Goal: Use online tool/utility: Utilize a website feature to perform a specific function

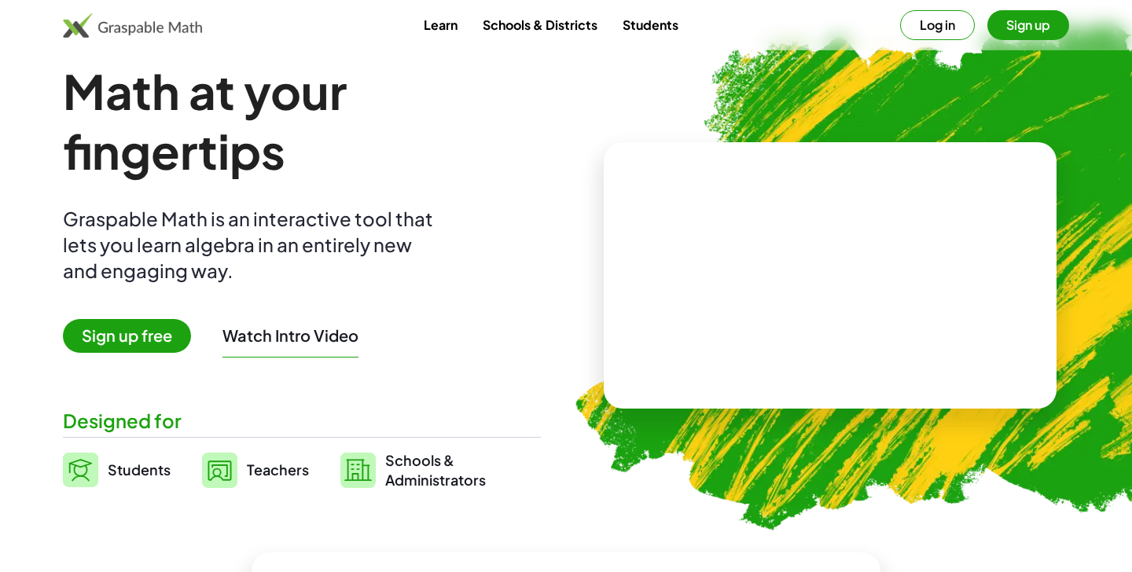
scroll to position [30, 0]
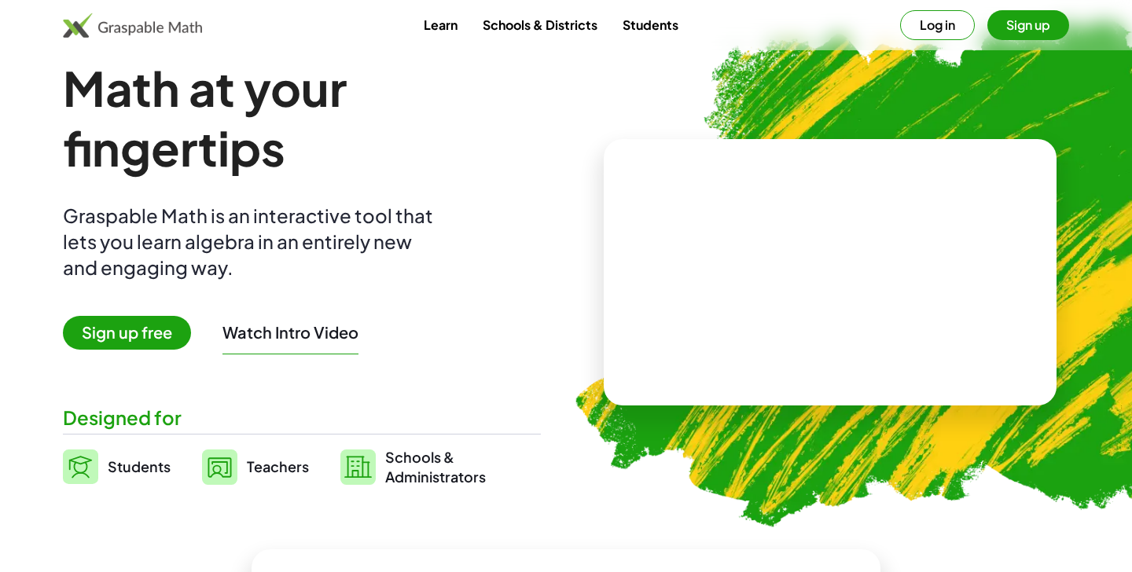
click at [819, 291] on video at bounding box center [830, 273] width 236 height 118
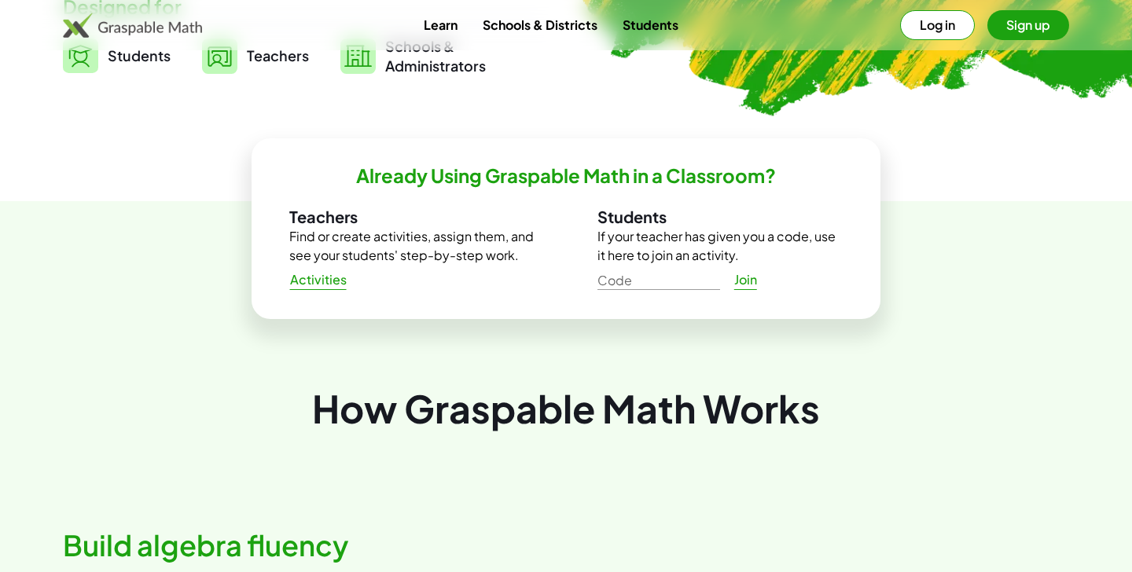
scroll to position [418, 0]
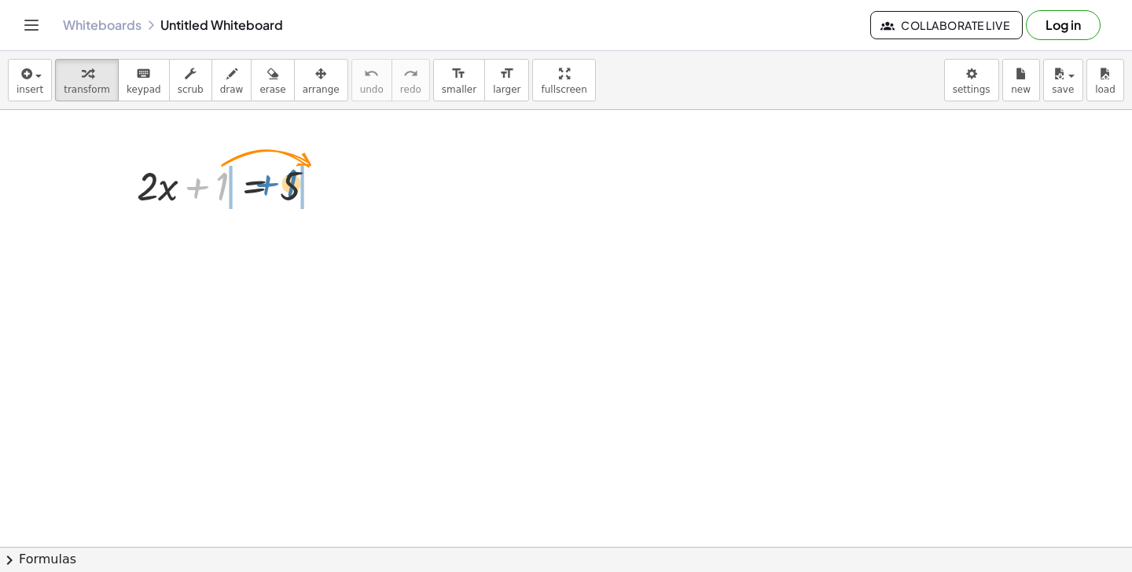
drag, startPoint x: 224, startPoint y: 189, endPoint x: 293, endPoint y: 186, distance: 69.3
click at [293, 186] on div at bounding box center [233, 184] width 208 height 53
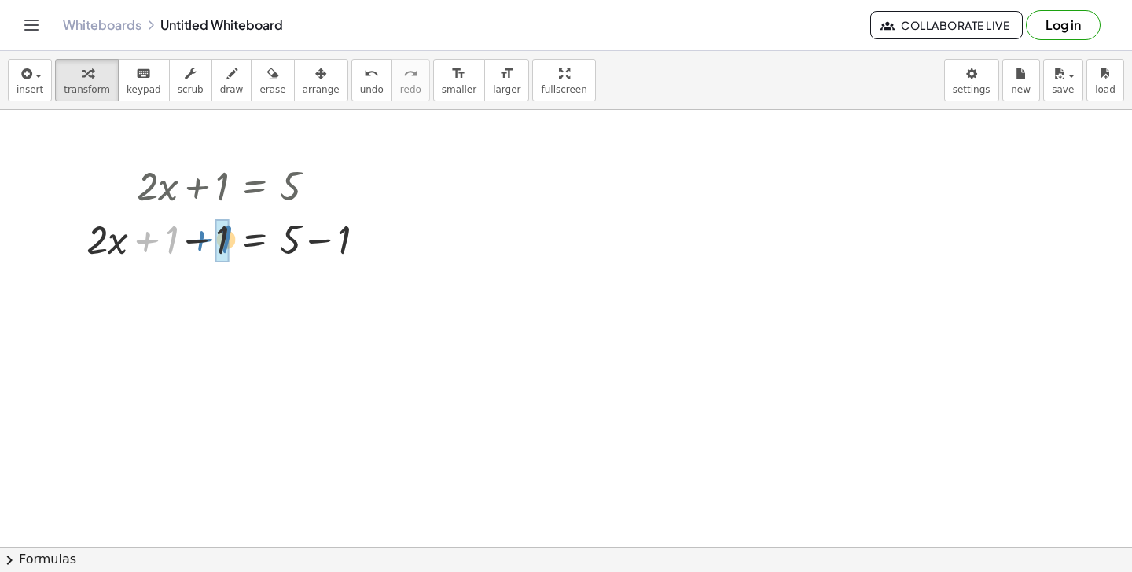
drag, startPoint x: 171, startPoint y: 242, endPoint x: 224, endPoint y: 241, distance: 52.7
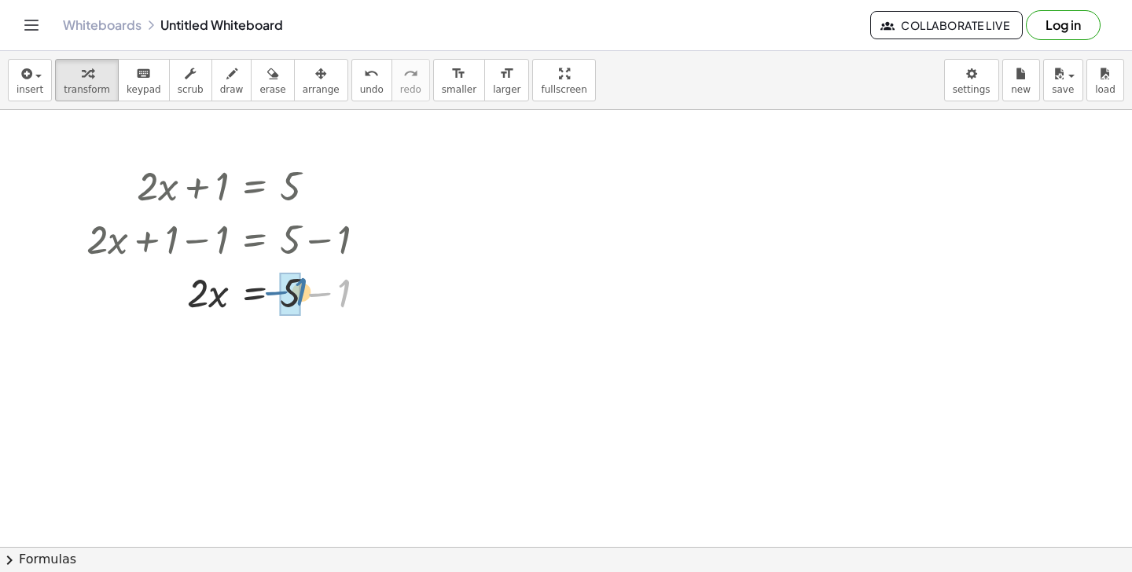
drag, startPoint x: 346, startPoint y: 296, endPoint x: 303, endPoint y: 294, distance: 43.3
click at [303, 294] on div at bounding box center [233, 291] width 308 height 53
drag, startPoint x: 203, startPoint y: 351, endPoint x: 201, endPoint y: 343, distance: 9.0
click at [201, 343] on div at bounding box center [233, 344] width 308 height 53
click at [212, 343] on div at bounding box center [233, 344] width 308 height 53
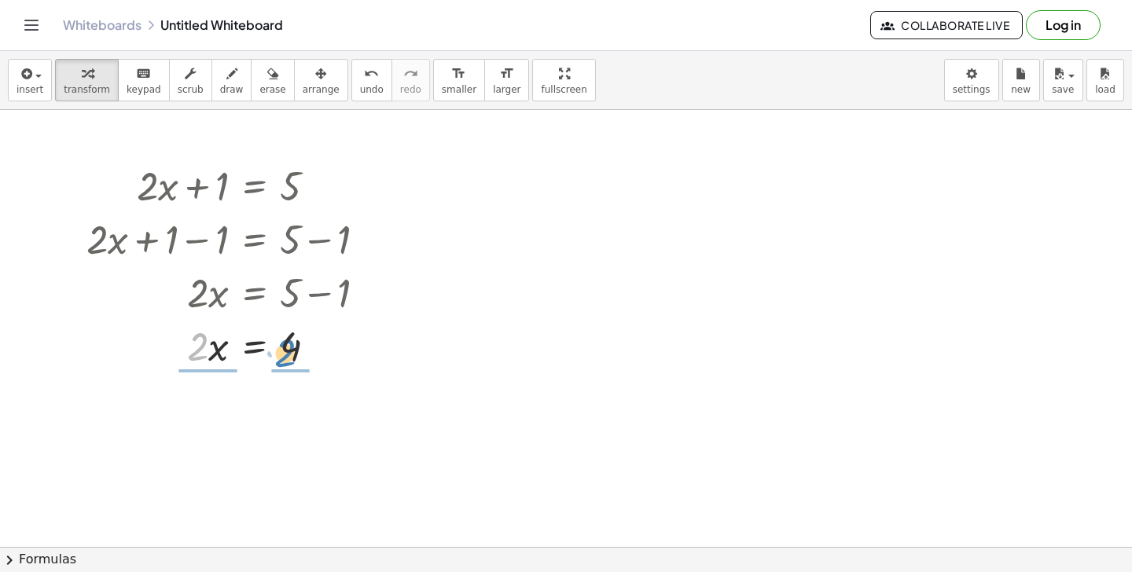
drag, startPoint x: 202, startPoint y: 347, endPoint x: 289, endPoint y: 353, distance: 87.5
click at [289, 353] on div at bounding box center [233, 344] width 308 height 53
click at [362, 88] on span "undo" at bounding box center [372, 89] width 24 height 11
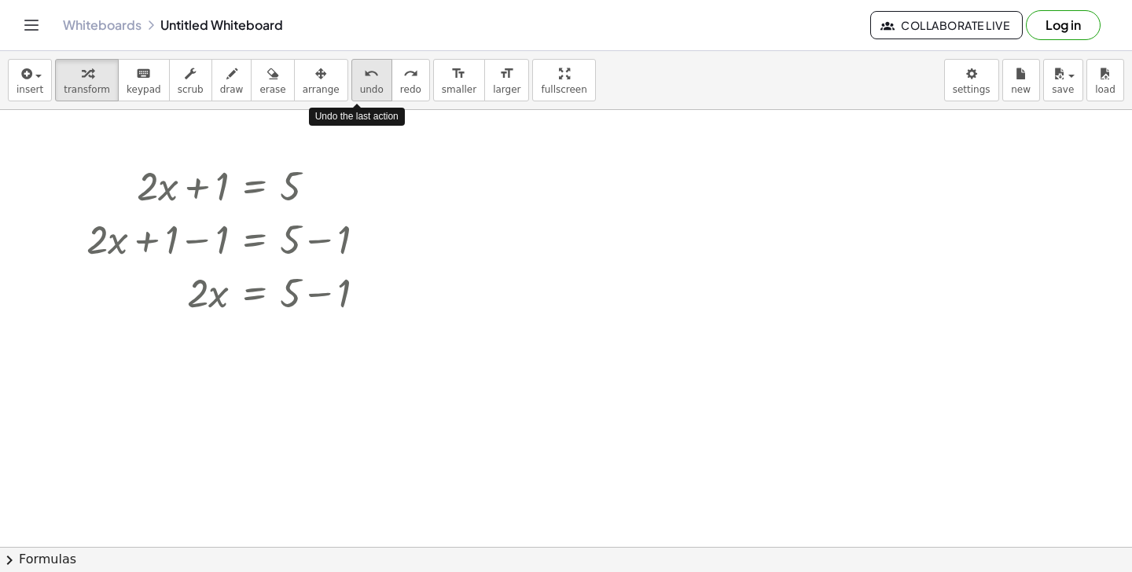
click at [362, 88] on span "undo" at bounding box center [372, 89] width 24 height 11
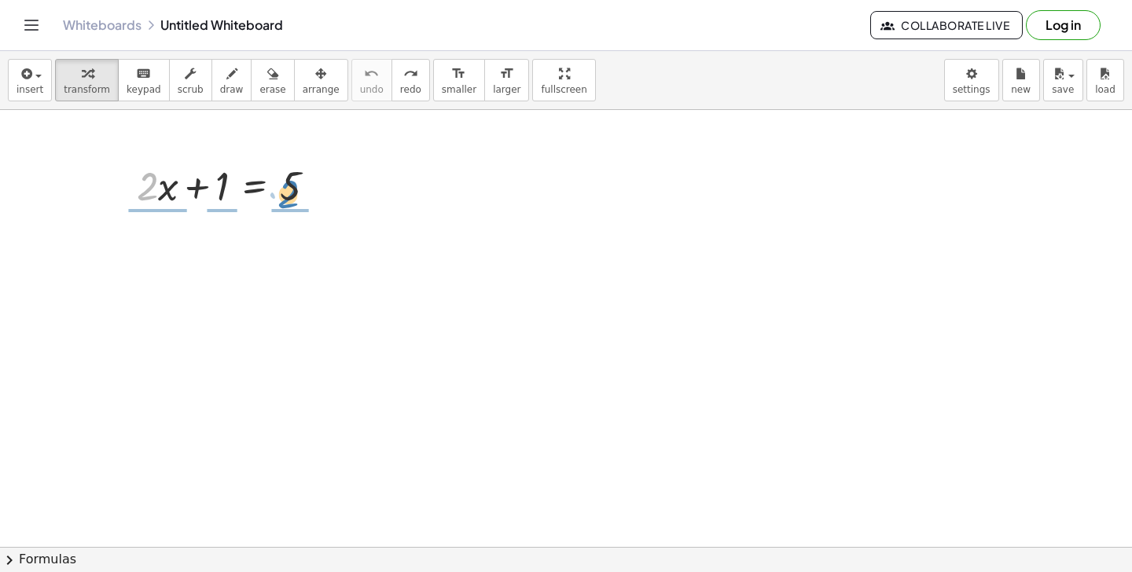
drag, startPoint x: 149, startPoint y: 188, endPoint x: 290, endPoint y: 195, distance: 140.9
click at [290, 195] on div at bounding box center [233, 184] width 208 height 53
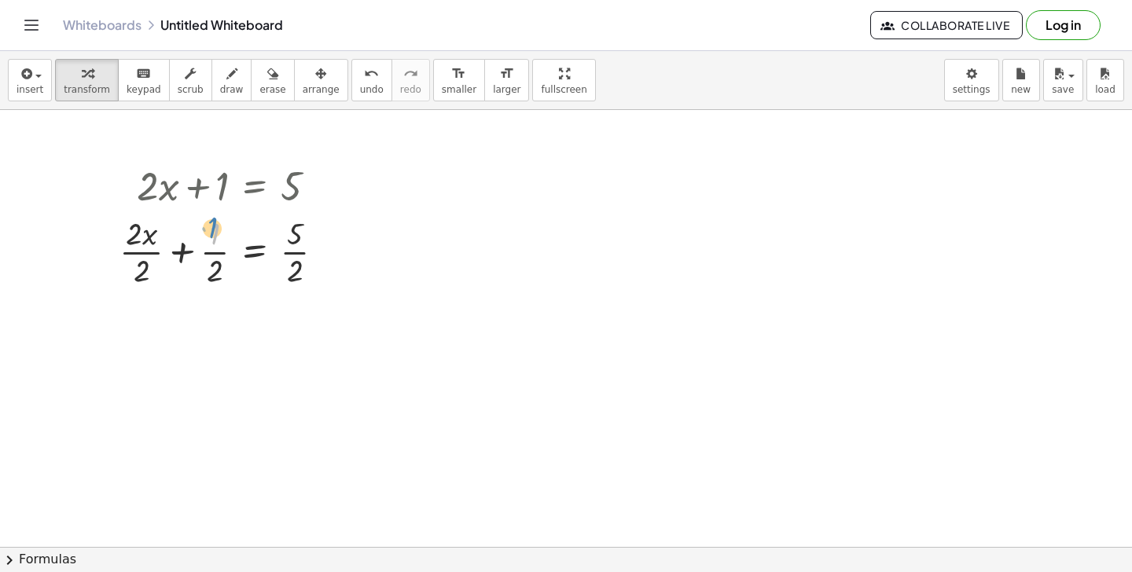
drag, startPoint x: 215, startPoint y: 232, endPoint x: 208, endPoint y: 226, distance: 9.5
click at [208, 226] on div at bounding box center [228, 251] width 233 height 79
drag, startPoint x: 215, startPoint y: 252, endPoint x: 321, endPoint y: 252, distance: 106.1
click at [321, 252] on div at bounding box center [228, 251] width 233 height 79
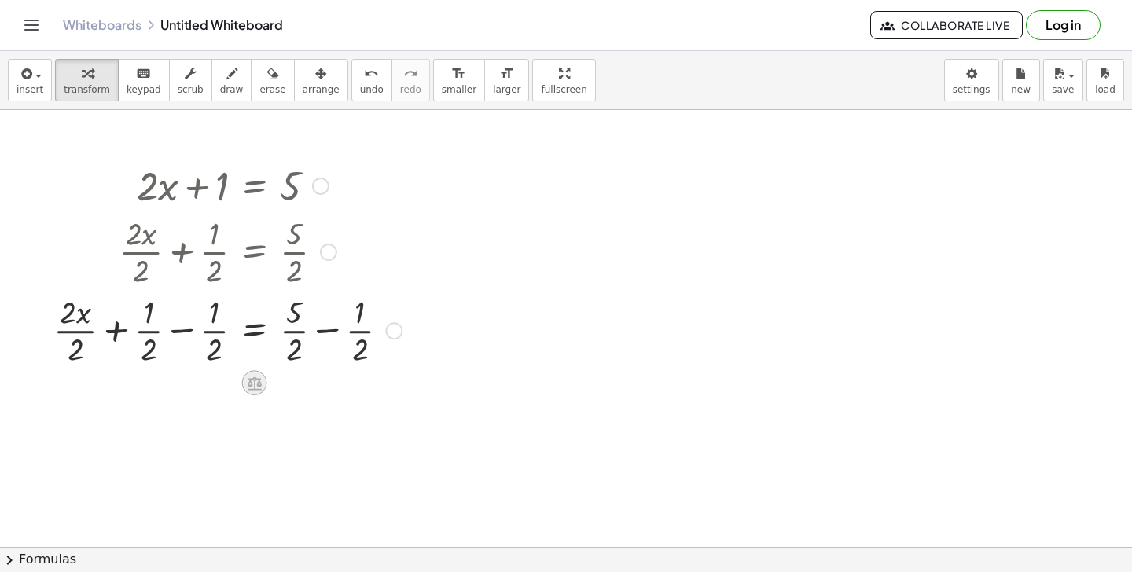
click at [256, 378] on icon at bounding box center [255, 383] width 14 height 13
click at [288, 382] on span "÷" at bounding box center [285, 383] width 9 height 23
click at [393, 333] on div at bounding box center [393, 330] width 17 height 17
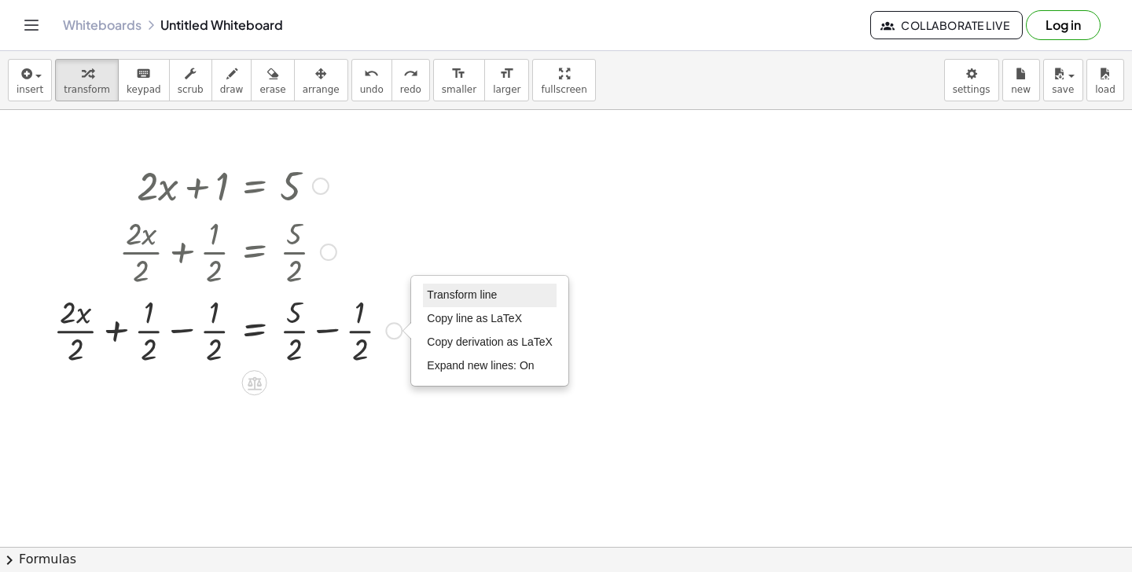
click at [470, 295] on span "Transform line" at bounding box center [462, 295] width 70 height 13
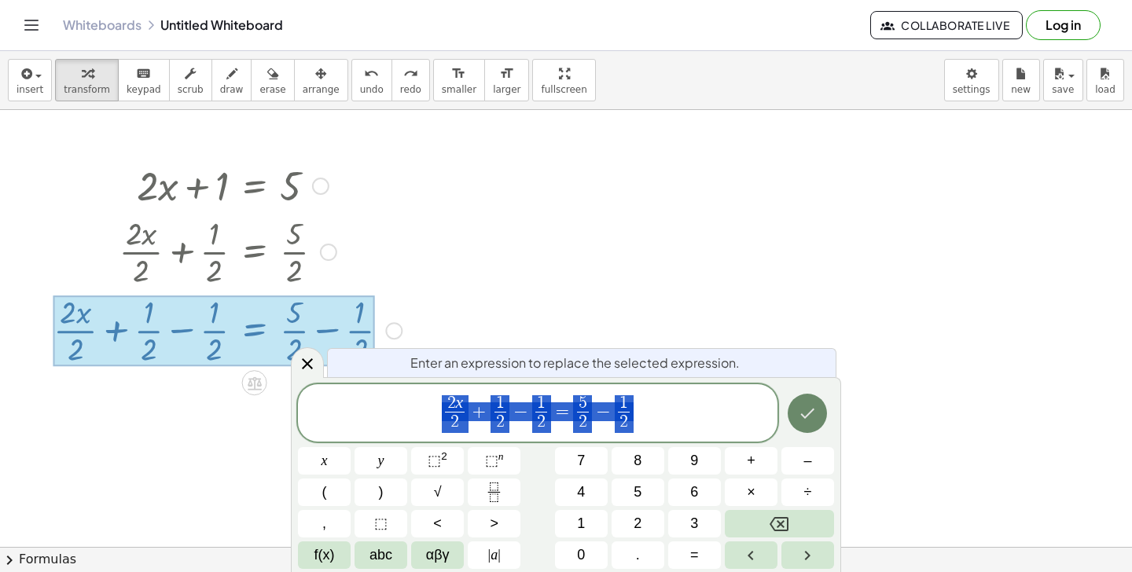
click at [803, 415] on icon "Done" at bounding box center [808, 414] width 14 height 10
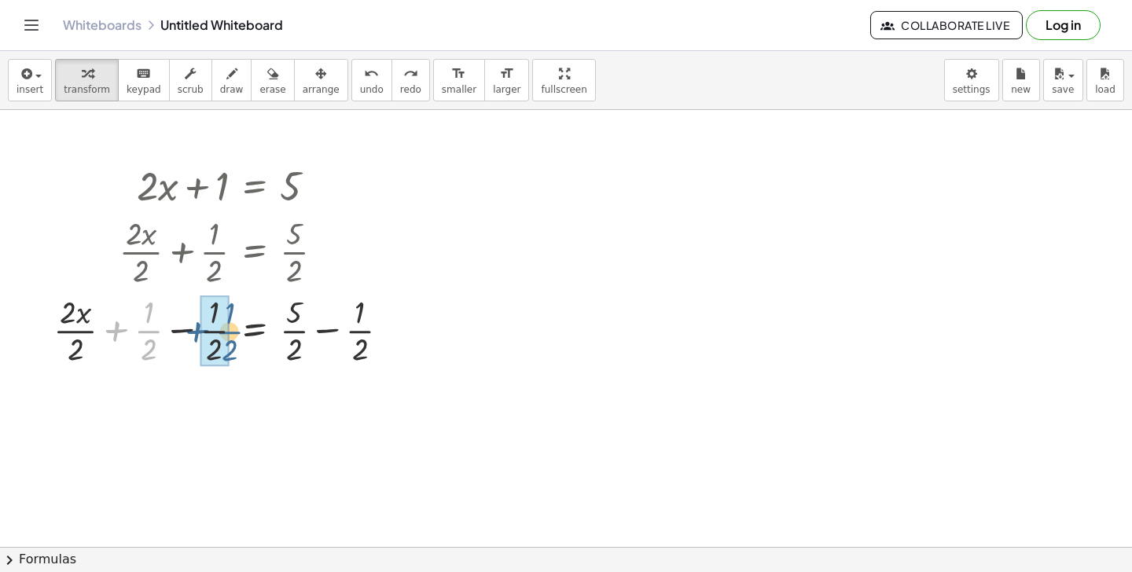
drag, startPoint x: 143, startPoint y: 333, endPoint x: 224, endPoint y: 333, distance: 81.0
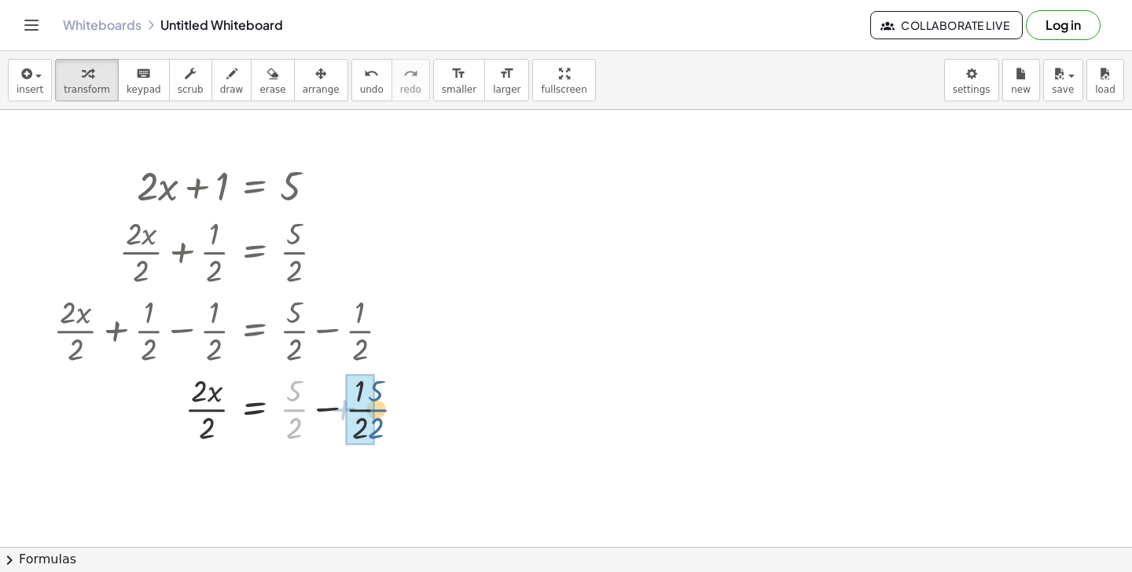
drag, startPoint x: 289, startPoint y: 409, endPoint x: 355, endPoint y: 409, distance: 66.0
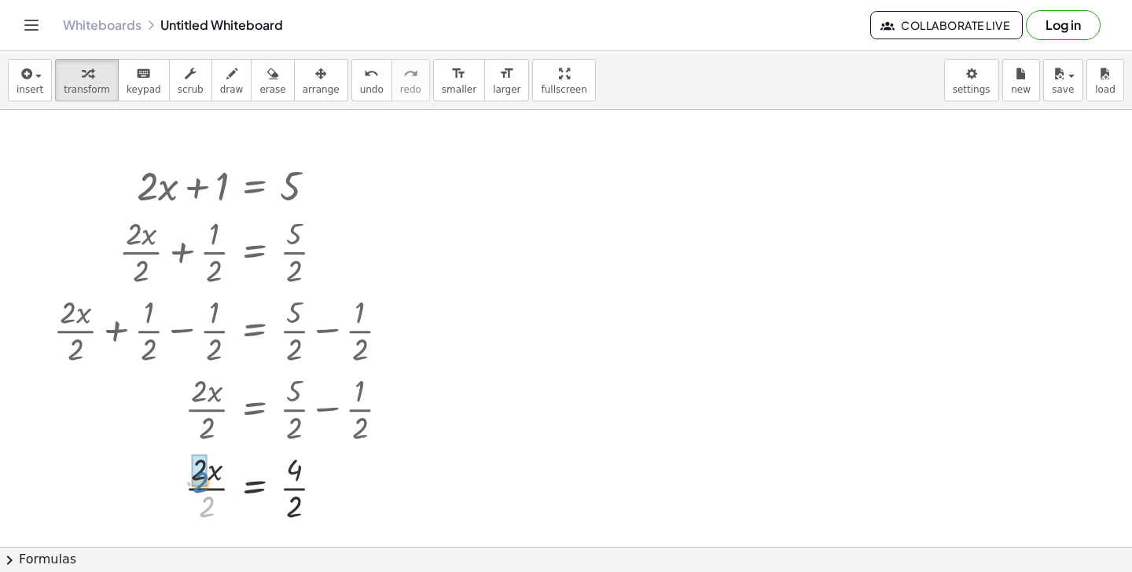
drag, startPoint x: 206, startPoint y: 506, endPoint x: 200, endPoint y: 482, distance: 25.2
drag, startPoint x: 294, startPoint y: 508, endPoint x: 294, endPoint y: 488, distance: 19.7
click at [259, 77] on div "button" at bounding box center [272, 73] width 26 height 19
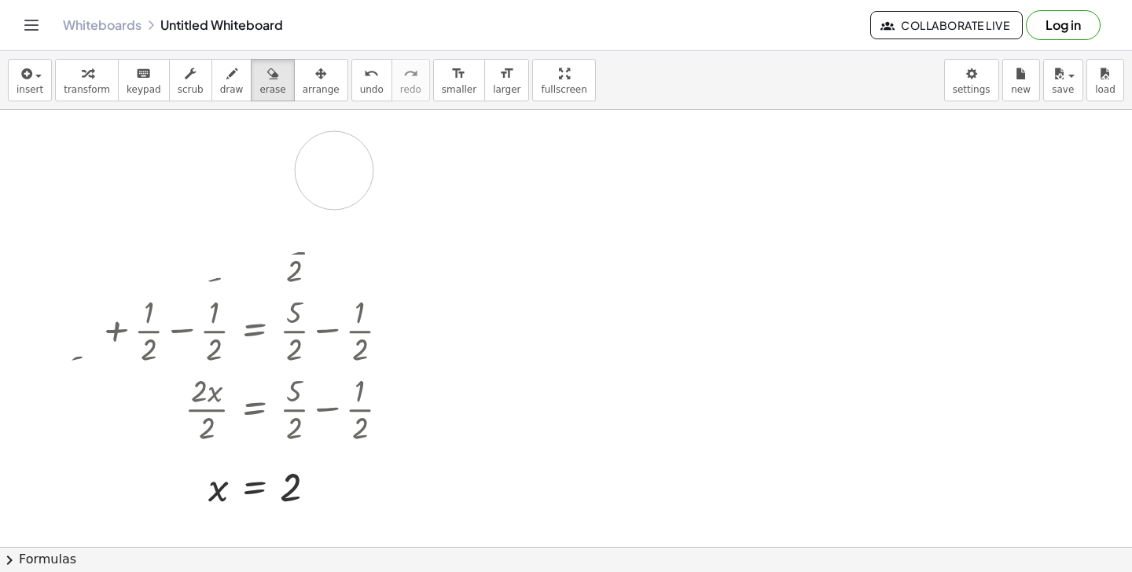
drag, startPoint x: 161, startPoint y: 158, endPoint x: 343, endPoint y: 169, distance: 182.0
click at [343, 169] on div at bounding box center [566, 547] width 1132 height 874
drag, startPoint x: 343, startPoint y: 171, endPoint x: 190, endPoint y: 181, distance: 152.9
click at [190, 181] on div at bounding box center [566, 547] width 1132 height 874
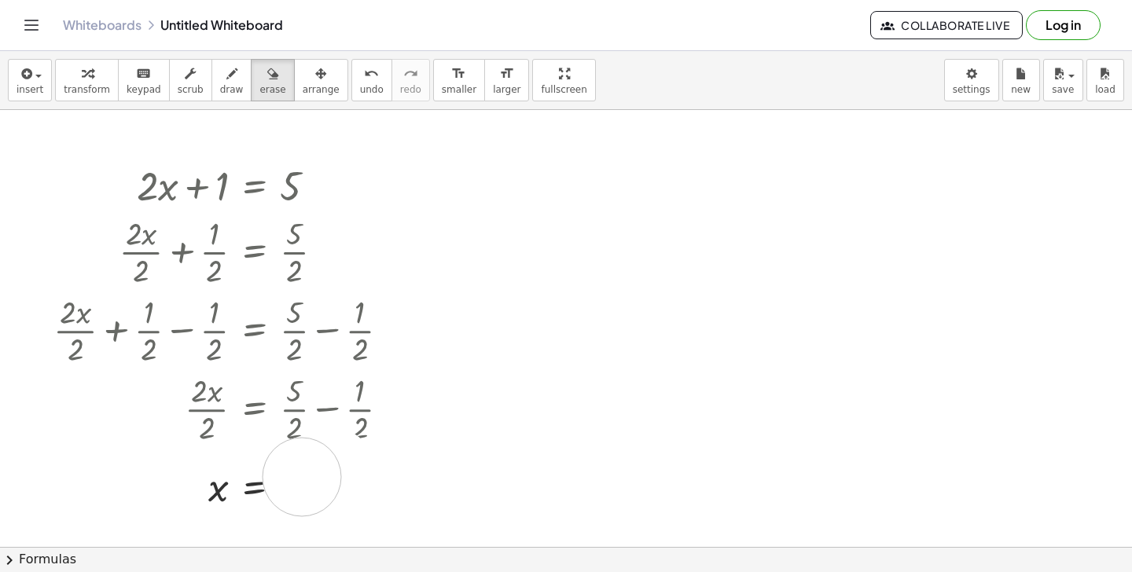
drag, startPoint x: 334, startPoint y: 468, endPoint x: 204, endPoint y: 490, distance: 131.6
click at [204, 491] on div at bounding box center [566, 547] width 1132 height 874
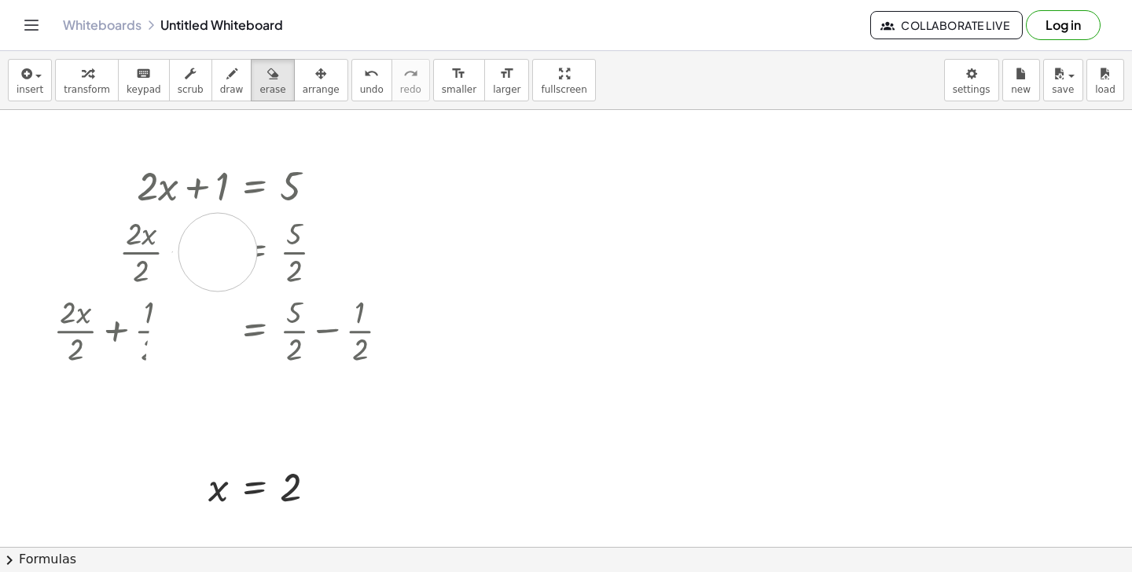
drag, startPoint x: 451, startPoint y: 418, endPoint x: 233, endPoint y: 410, distance: 217.9
click at [233, 412] on div at bounding box center [566, 547] width 1132 height 874
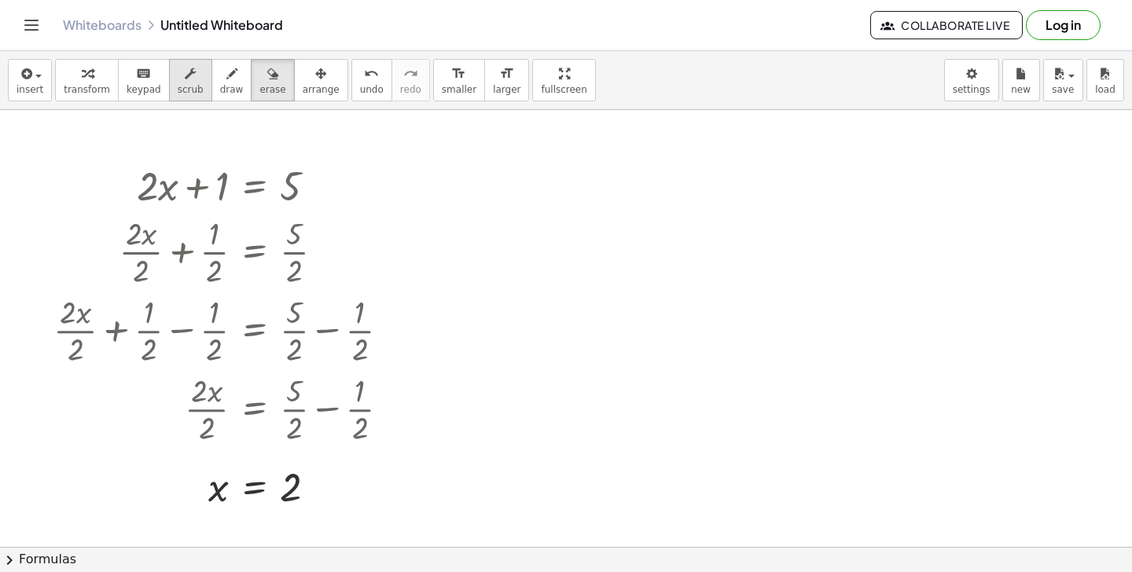
click at [192, 98] on button "scrub" at bounding box center [190, 80] width 43 height 42
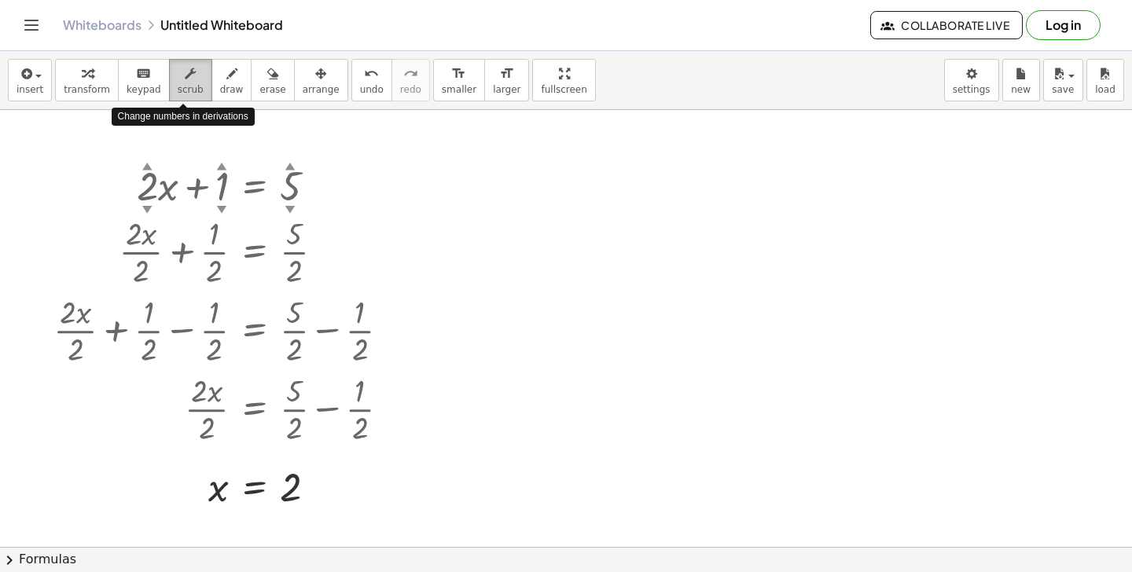
click at [193, 98] on button "scrub" at bounding box center [190, 80] width 43 height 42
click at [394, 178] on div at bounding box center [228, 184] width 364 height 53
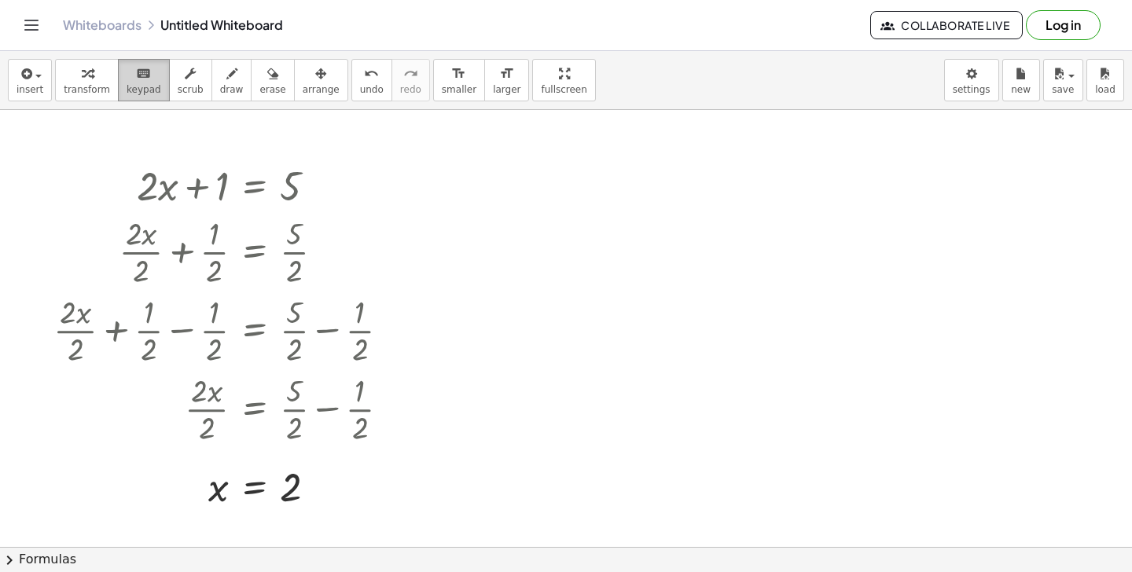
click at [141, 88] on span "keypad" at bounding box center [144, 89] width 35 height 11
click at [226, 82] on icon "button" at bounding box center [231, 73] width 11 height 19
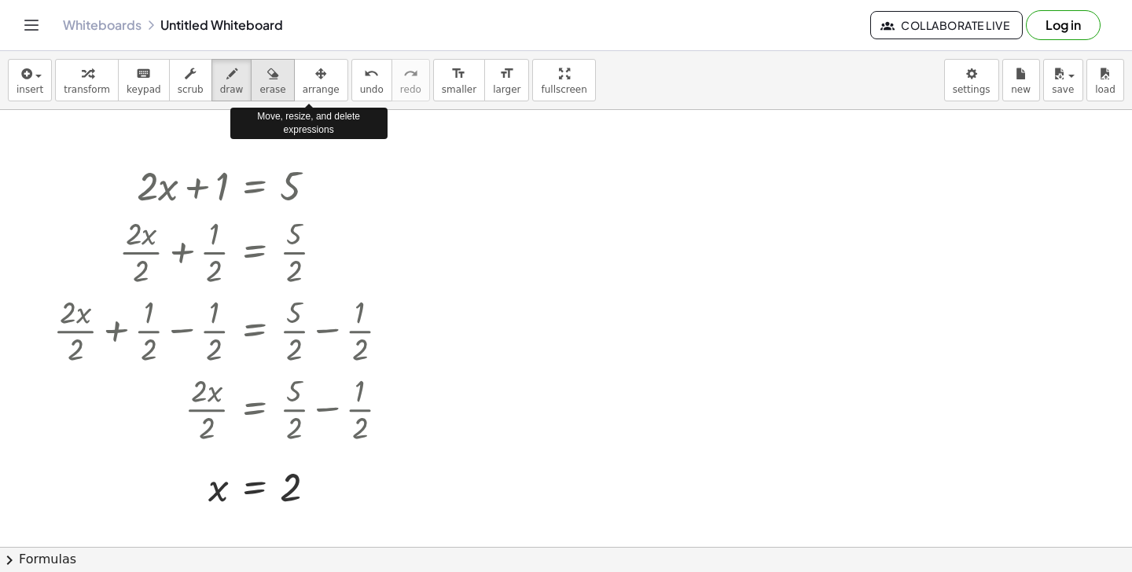
click at [267, 91] on span "erase" at bounding box center [272, 89] width 26 height 11
click at [314, 90] on span "arrange" at bounding box center [321, 89] width 37 height 11
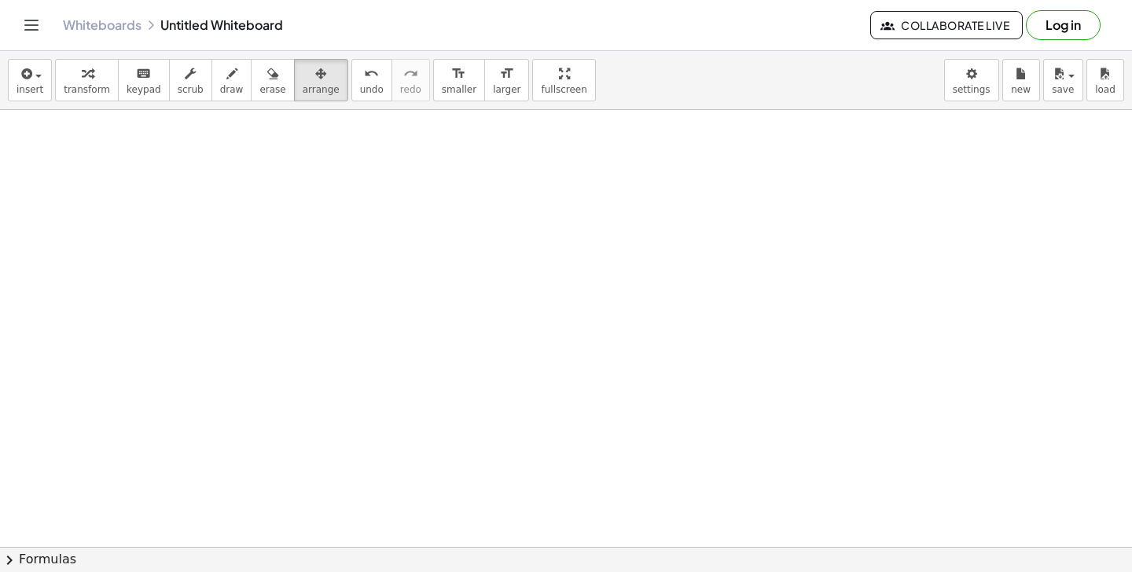
click at [469, 223] on div at bounding box center [566, 547] width 1132 height 874
click at [136, 90] on span "keypad" at bounding box center [144, 89] width 35 height 11
click at [304, 234] on div at bounding box center [566, 547] width 1132 height 874
drag, startPoint x: 304, startPoint y: 234, endPoint x: 489, endPoint y: 303, distance: 197.3
click at [489, 303] on div at bounding box center [566, 547] width 1132 height 874
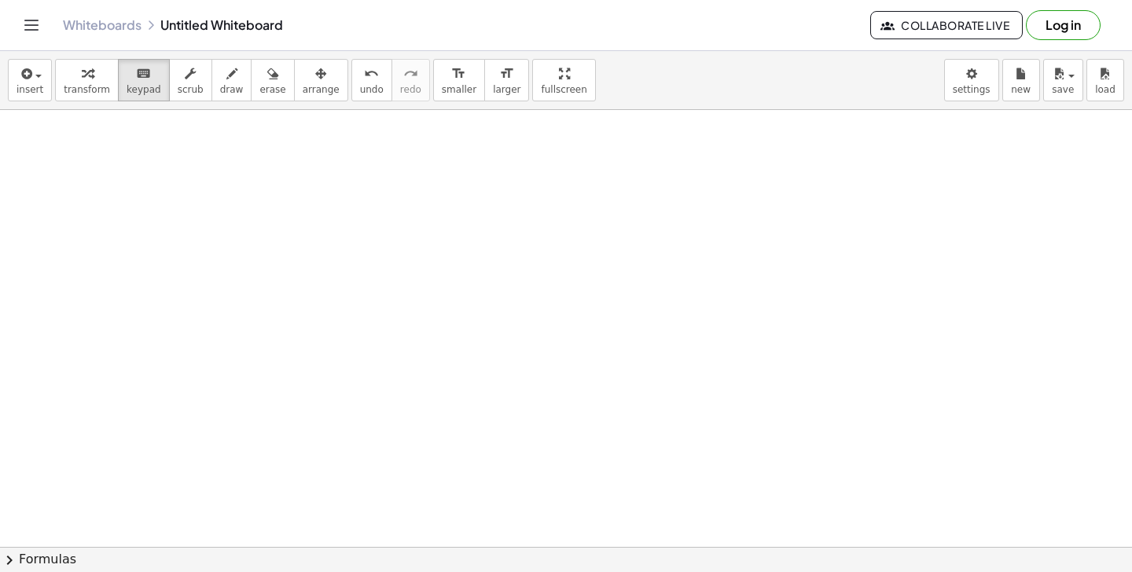
click at [489, 303] on div at bounding box center [566, 547] width 1132 height 874
click at [46, 86] on button "insert" at bounding box center [30, 80] width 44 height 42
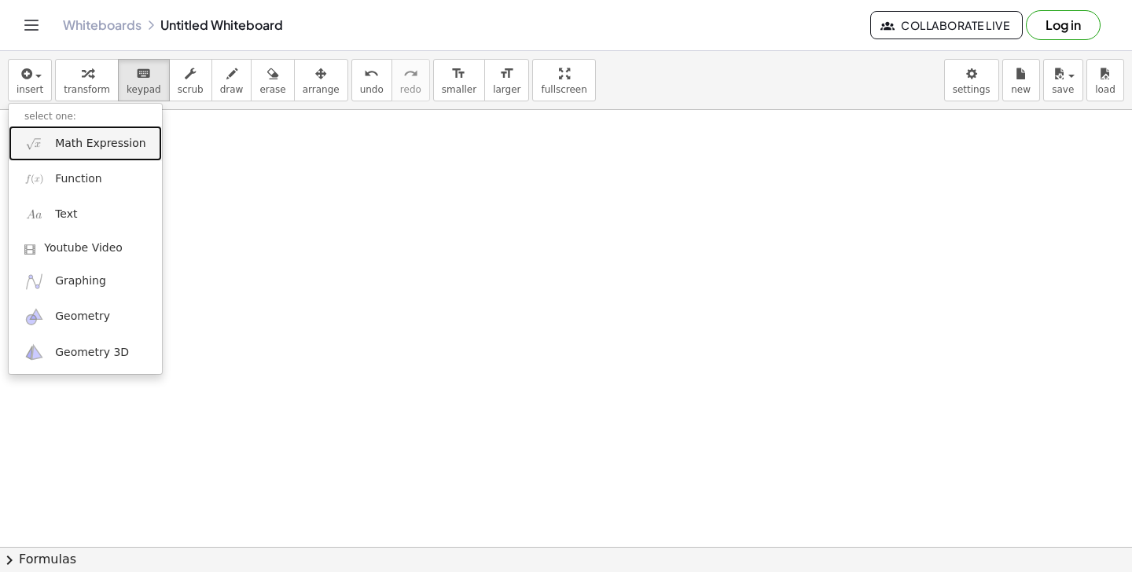
click at [86, 142] on span "Math Expression" at bounding box center [100, 144] width 90 height 16
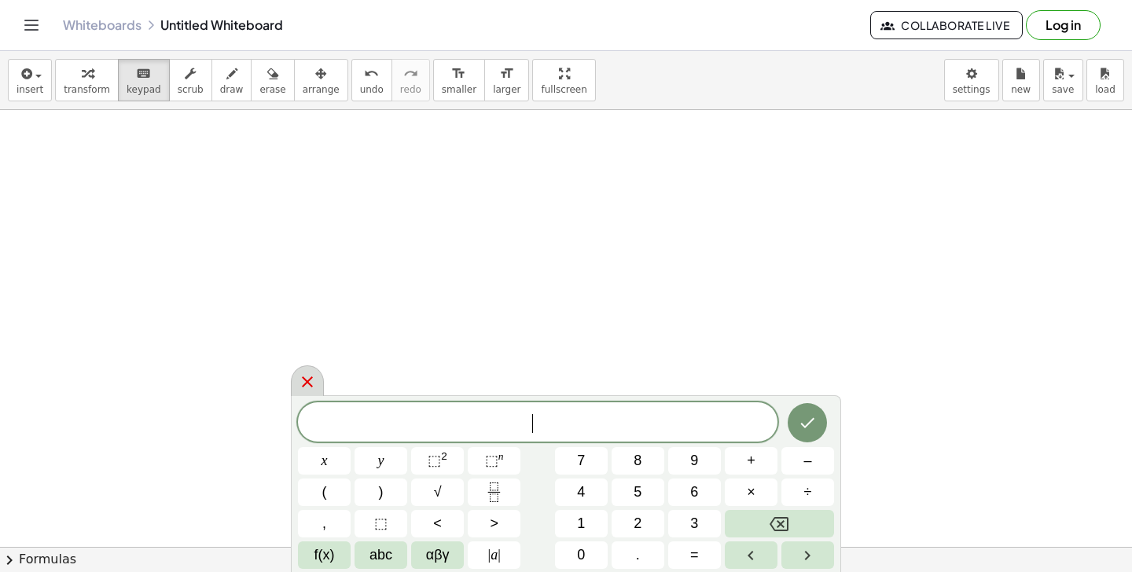
click at [304, 381] on icon at bounding box center [307, 382] width 19 height 19
